Goal: Obtain resource: Download file/media

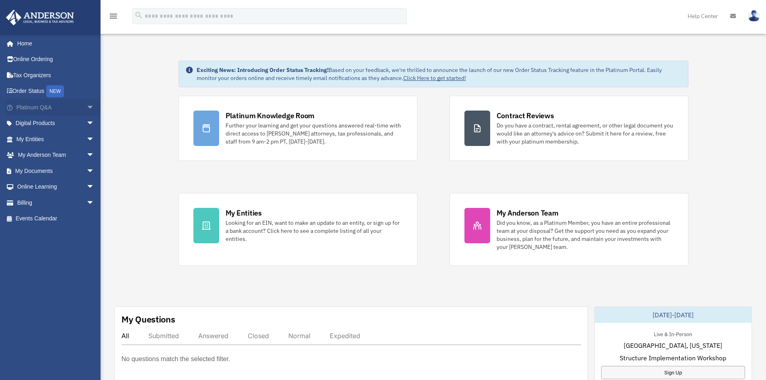
click at [47, 109] on link "Platinum Q&A arrow_drop_down" at bounding box center [56, 107] width 101 height 16
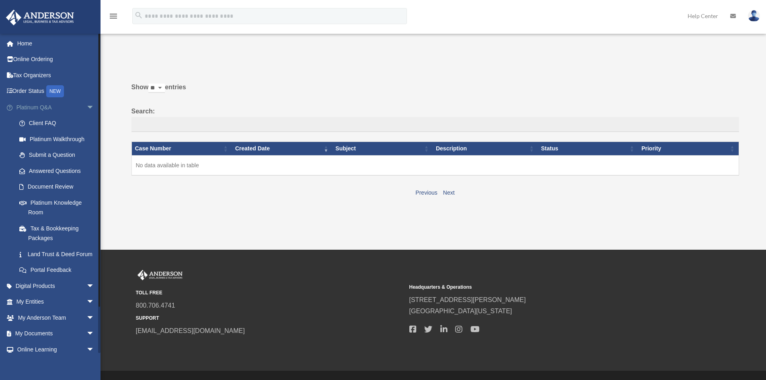
click at [86, 107] on span "arrow_drop_down" at bounding box center [94, 107] width 16 height 16
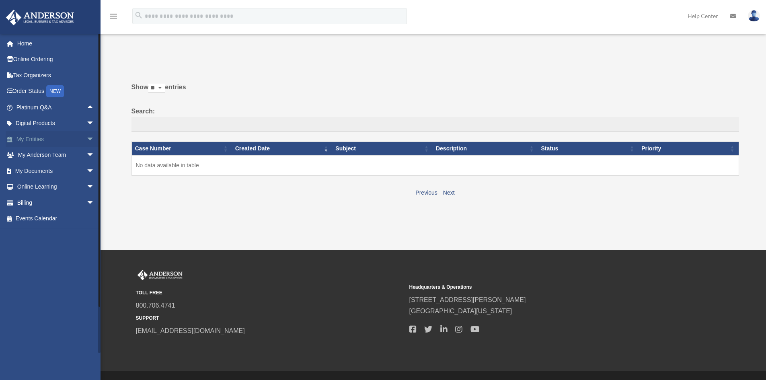
click at [67, 133] on link "My Entities arrow_drop_down" at bounding box center [56, 139] width 101 height 16
click at [86, 171] on span "arrow_drop_down" at bounding box center [94, 171] width 16 height 16
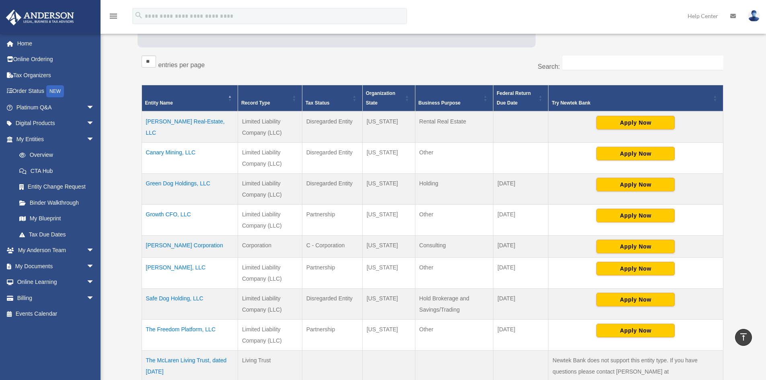
scroll to position [121, 0]
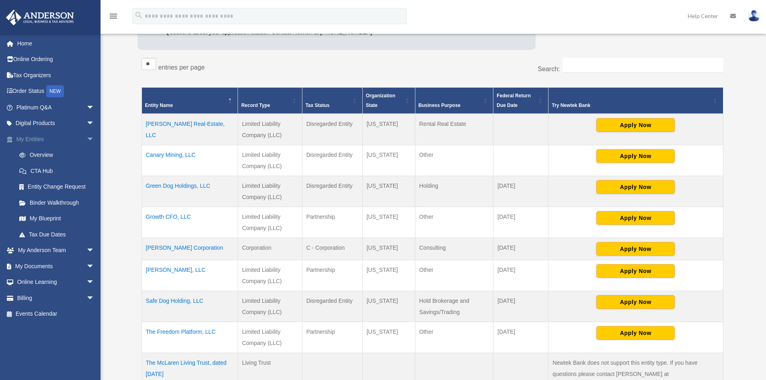
click at [77, 139] on link "My Entities arrow_drop_down" at bounding box center [56, 139] width 101 height 16
click at [86, 139] on span "arrow_drop_down" at bounding box center [94, 139] width 16 height 16
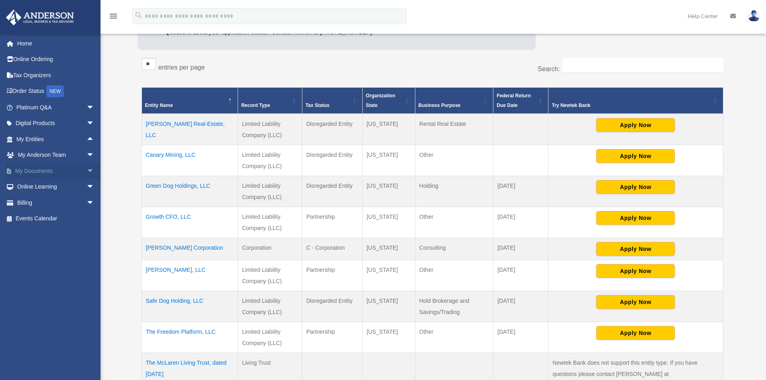
click at [33, 174] on link "My Documents arrow_drop_down" at bounding box center [56, 171] width 101 height 16
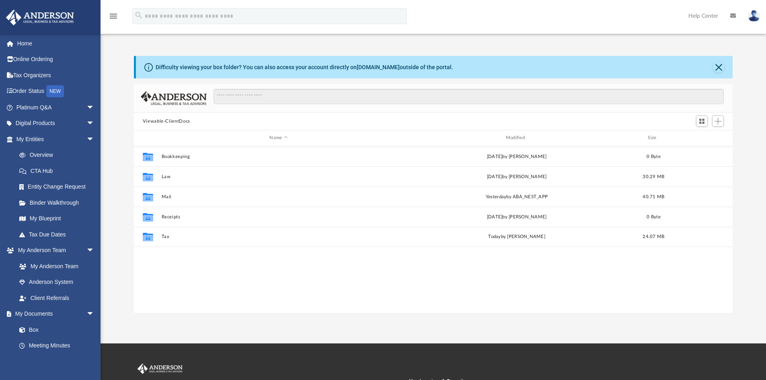
scroll to position [177, 593]
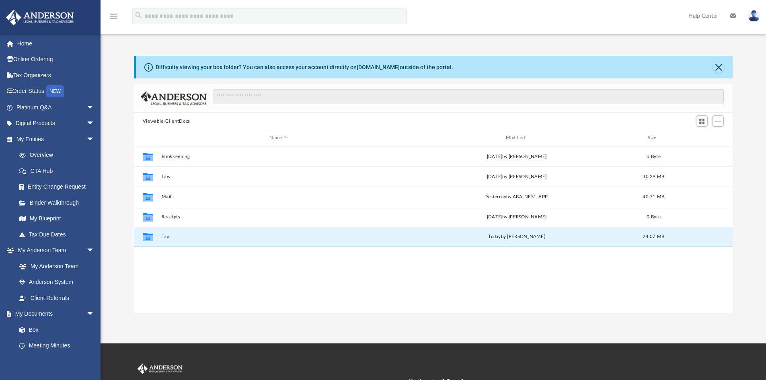
click at [162, 238] on button "Tax" at bounding box center [278, 236] width 235 height 5
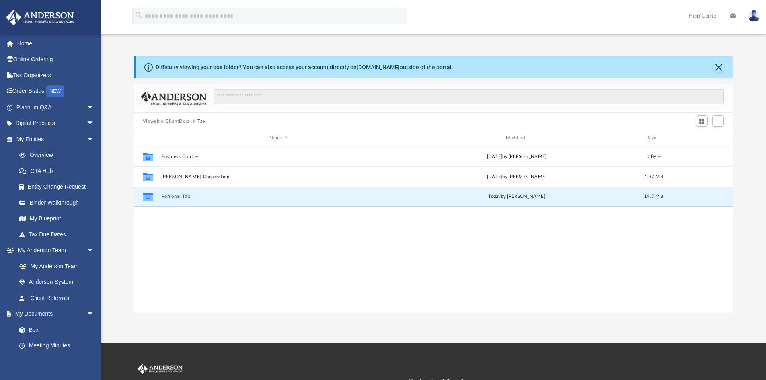
click at [176, 196] on button "Personal Tax" at bounding box center [278, 196] width 235 height 5
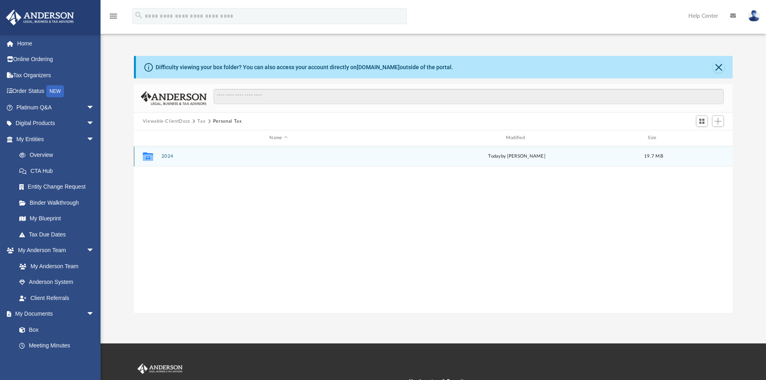
click at [171, 158] on button "2024" at bounding box center [278, 156] width 235 height 5
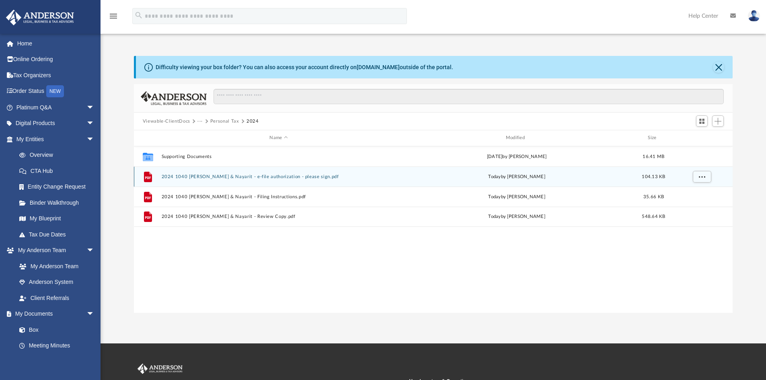
click at [239, 177] on button "2024 1040 [PERSON_NAME] & Nayarit - e-file authorization - please sign.pdf" at bounding box center [278, 176] width 235 height 5
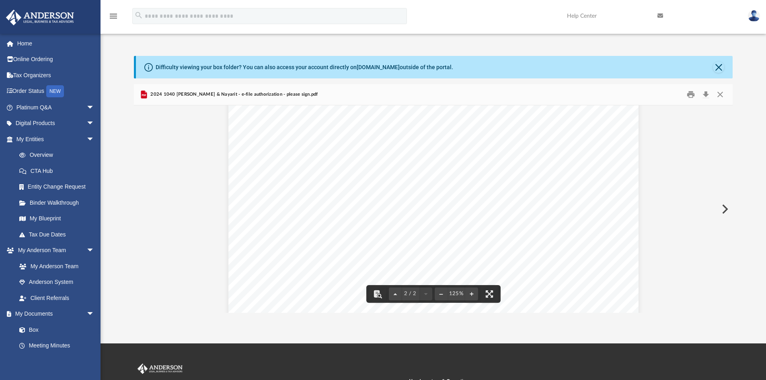
scroll to position [805, 0]
click at [720, 92] on button "Close" at bounding box center [720, 94] width 14 height 12
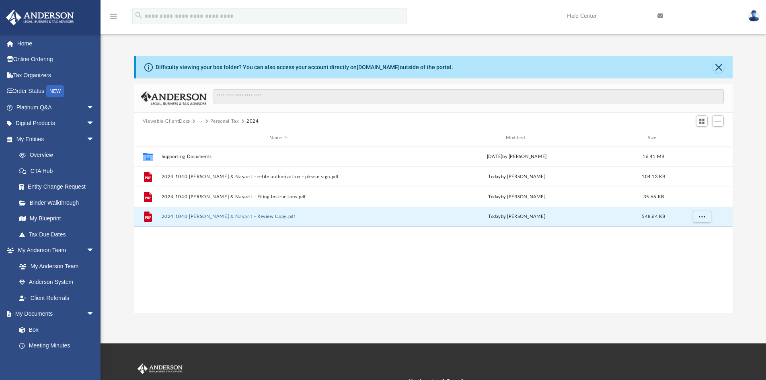
click at [231, 217] on button "2024 1040 [PERSON_NAME] & Nayarit - Review Copy.pdf" at bounding box center [278, 216] width 235 height 5
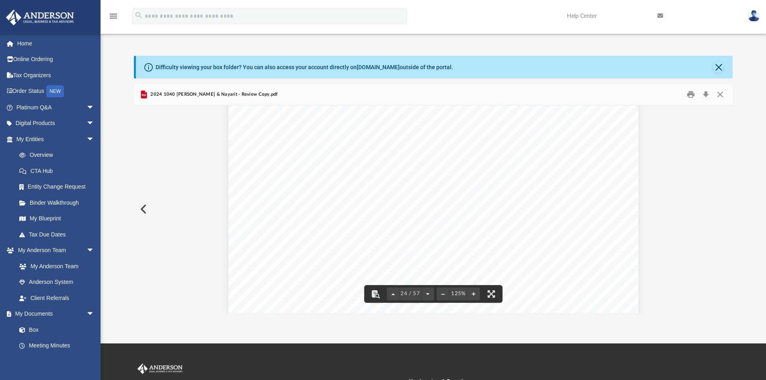
scroll to position [12511, 0]
click at [267, 210] on span "Depreciation" at bounding box center [282, 210] width 30 height 5
drag, startPoint x: 265, startPoint y: 214, endPoint x: 494, endPoint y: 223, distance: 229.9
click at [494, 223] on div "Department of the Treasury Internal Revenue Service Attachment Sequence No. 421…" at bounding box center [433, 115] width 410 height 531
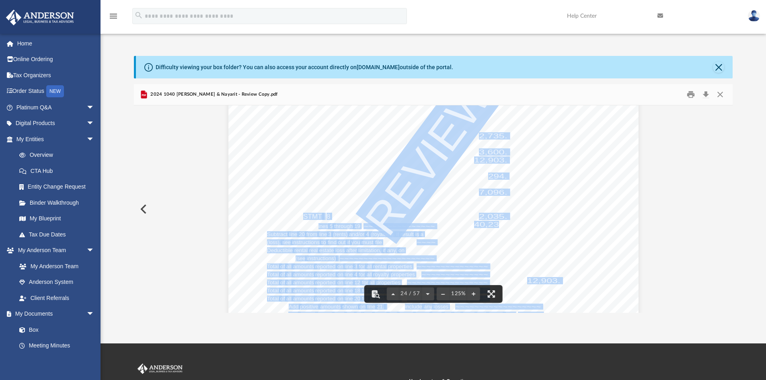
drag, startPoint x: 496, startPoint y: 225, endPoint x: 315, endPoint y: 229, distance: 180.7
click at [315, 229] on div "Department of the Treasury Internal Revenue Service Attachment Sequence No. 421…" at bounding box center [433, 115] width 410 height 531
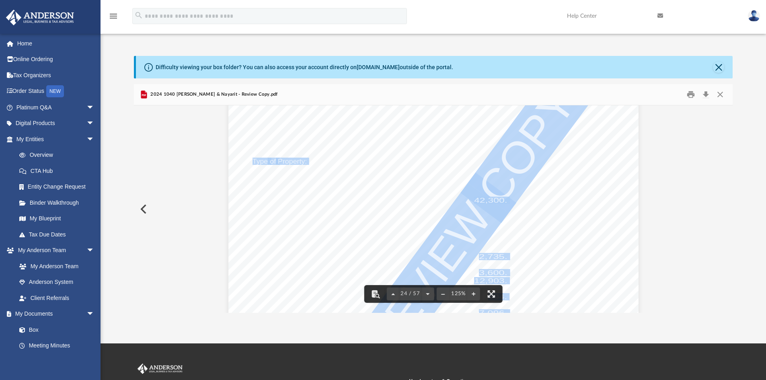
click at [444, 225] on span "REVIEW" at bounding box center [428, 279] width 141 height 169
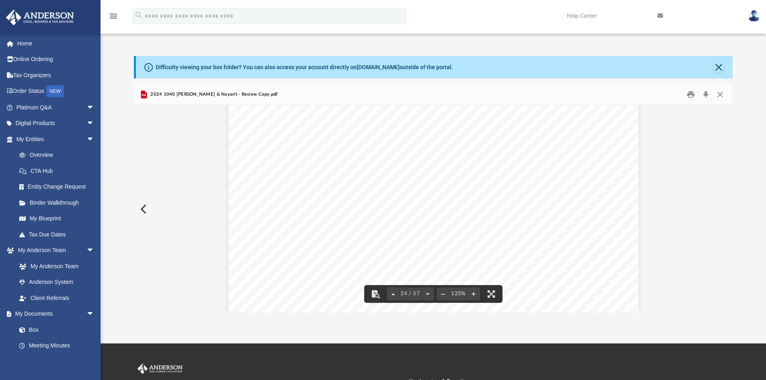
scroll to position [12511, 0]
drag, startPoint x: 469, startPoint y: 159, endPoint x: 495, endPoint y: 160, distance: 26.2
click at [495, 160] on div "Department of the Treasury Internal Revenue Service Attachment Sequence No. 421…" at bounding box center [433, 115] width 410 height 531
click at [495, 160] on span "12,903." at bounding box center [490, 160] width 33 height 6
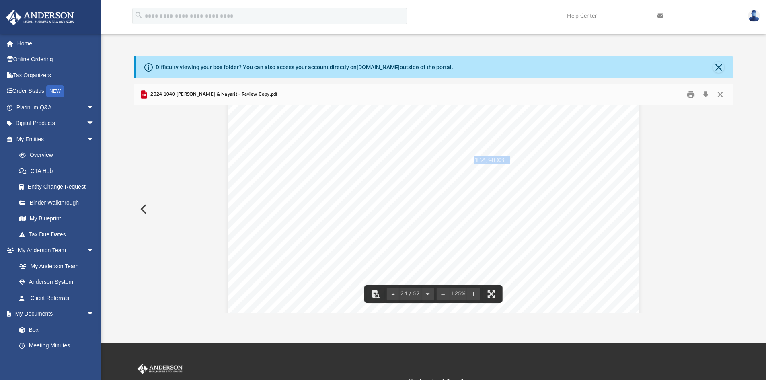
click at [495, 160] on span "12,903." at bounding box center [490, 160] width 33 height 6
click at [486, 171] on div "Department of the Treasury Internal Revenue Service Attachment Sequence No. 421…" at bounding box center [433, 115] width 410 height 531
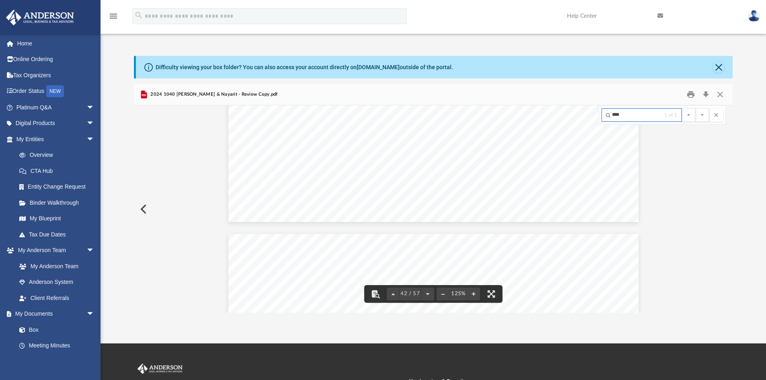
scroll to position [21440, 0]
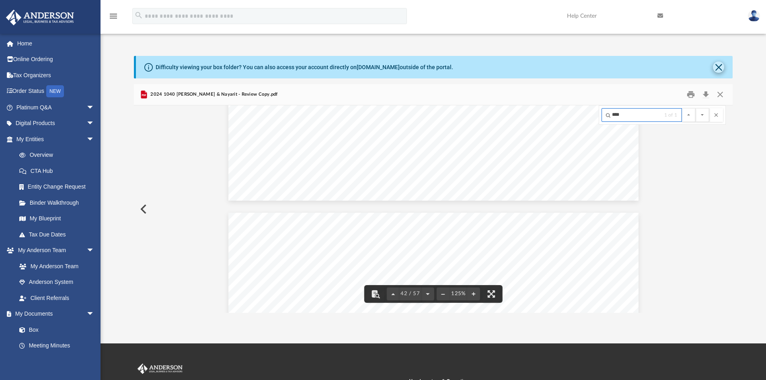
type input "****"
click at [715, 69] on button "Close" at bounding box center [718, 67] width 11 height 11
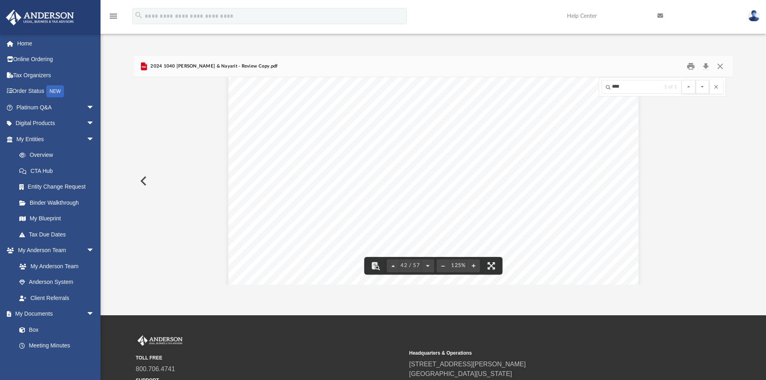
scroll to position [21722, 0]
click at [706, 67] on button "Download" at bounding box center [706, 66] width 14 height 12
drag, startPoint x: 717, startPoint y: 68, endPoint x: 677, endPoint y: 87, distance: 44.1
click at [717, 68] on button "Close" at bounding box center [720, 66] width 14 height 12
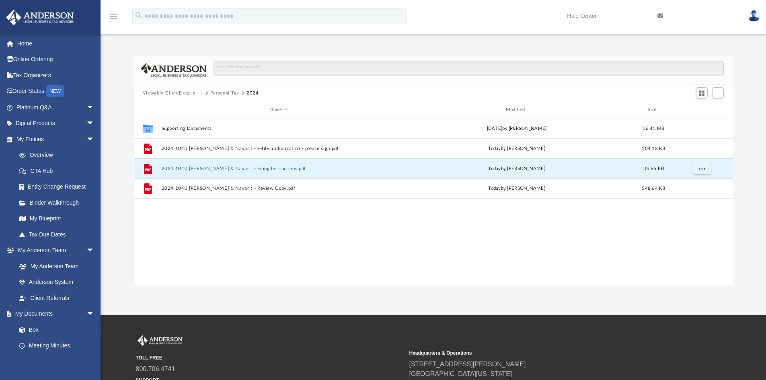
click at [228, 169] on button "2024 1040 [PERSON_NAME] & Nayarit - Filing Instructions.pdf" at bounding box center [278, 168] width 235 height 5
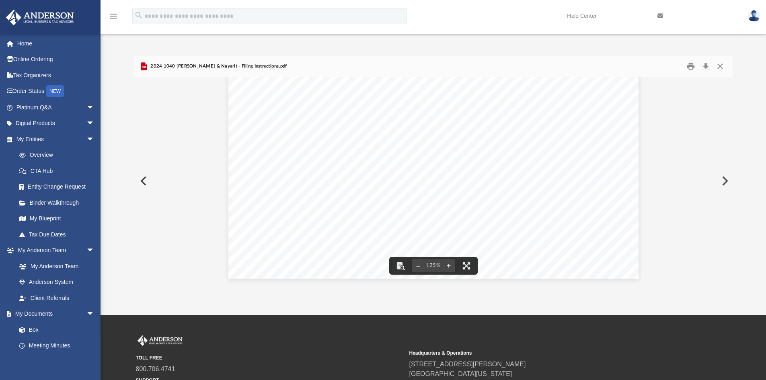
scroll to position [134, 0]
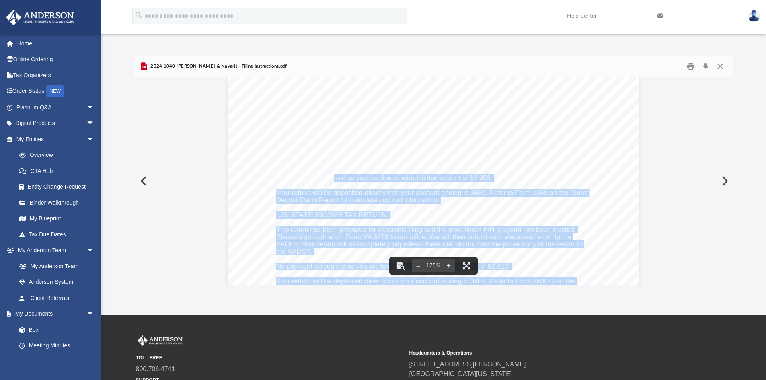
drag, startPoint x: 332, startPoint y: 177, endPoint x: 503, endPoint y: 178, distance: 171.4
click at [503, 178] on div "[DATE] [PERSON_NAME] & Nayarit [PERSON_NAME] [STREET_ADDRESS][PERSON_NAME] Dear…" at bounding box center [433, 214] width 410 height 531
click at [485, 181] on span "No payment is required as you are due a refund in the amount of $2,953." at bounding box center [384, 178] width 216 height 7
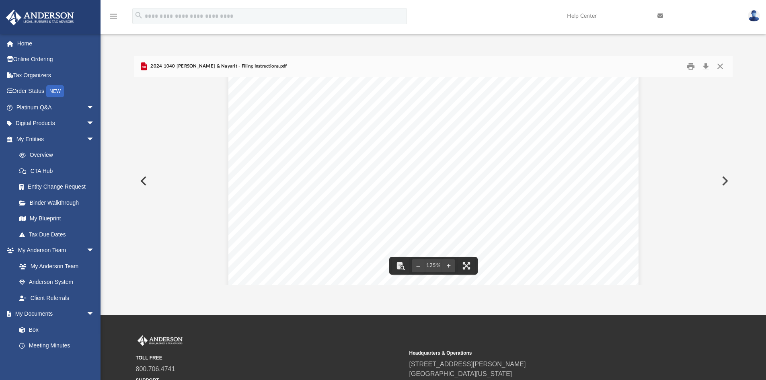
scroll to position [175, 0]
click at [702, 68] on button "Download" at bounding box center [706, 66] width 14 height 12
click at [145, 182] on button "Preview" at bounding box center [143, 181] width 18 height 23
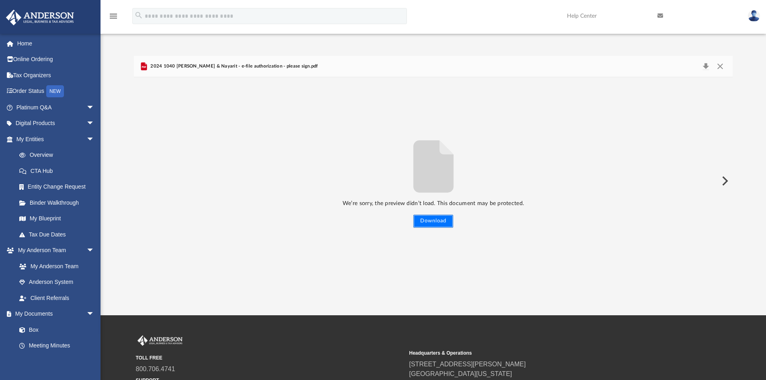
click at [442, 216] on button "Download" at bounding box center [434, 221] width 40 height 13
click at [753, 17] on img at bounding box center [754, 16] width 12 height 12
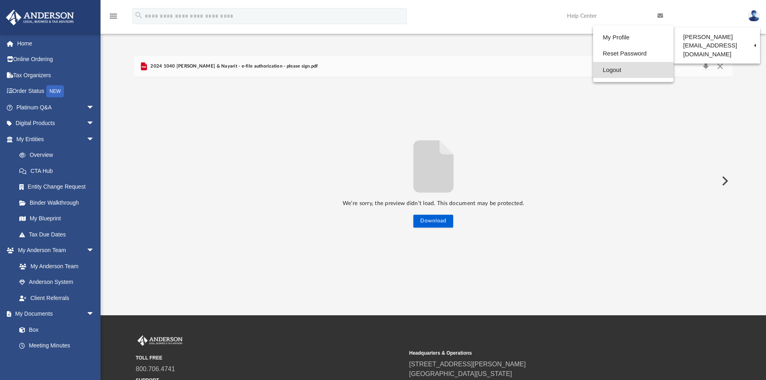
click at [604, 72] on link "Logout" at bounding box center [633, 70] width 80 height 16
